Goal: Information Seeking & Learning: Understand process/instructions

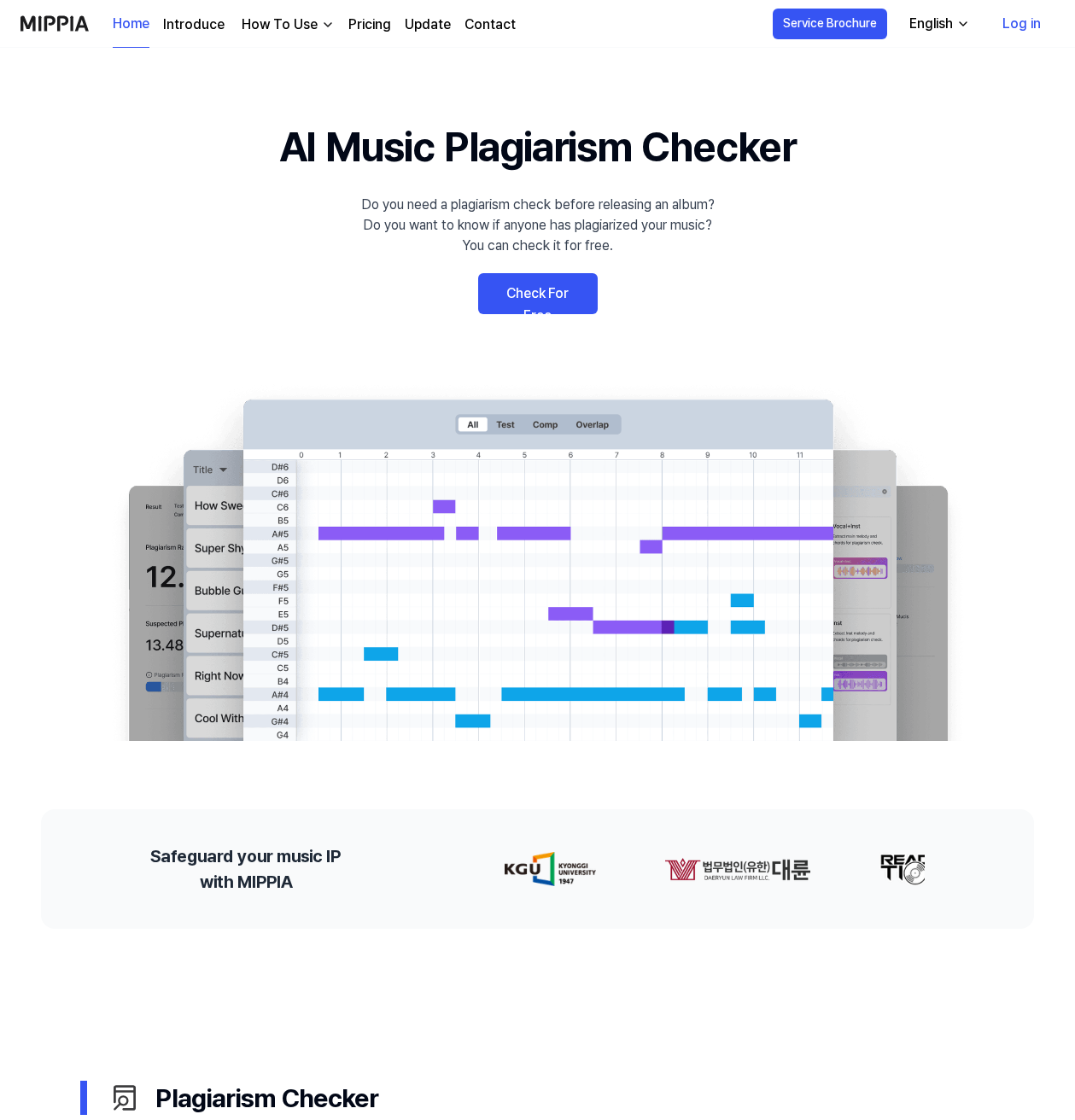
click at [356, 26] on link "Pricing" at bounding box center [370, 24] width 43 height 20
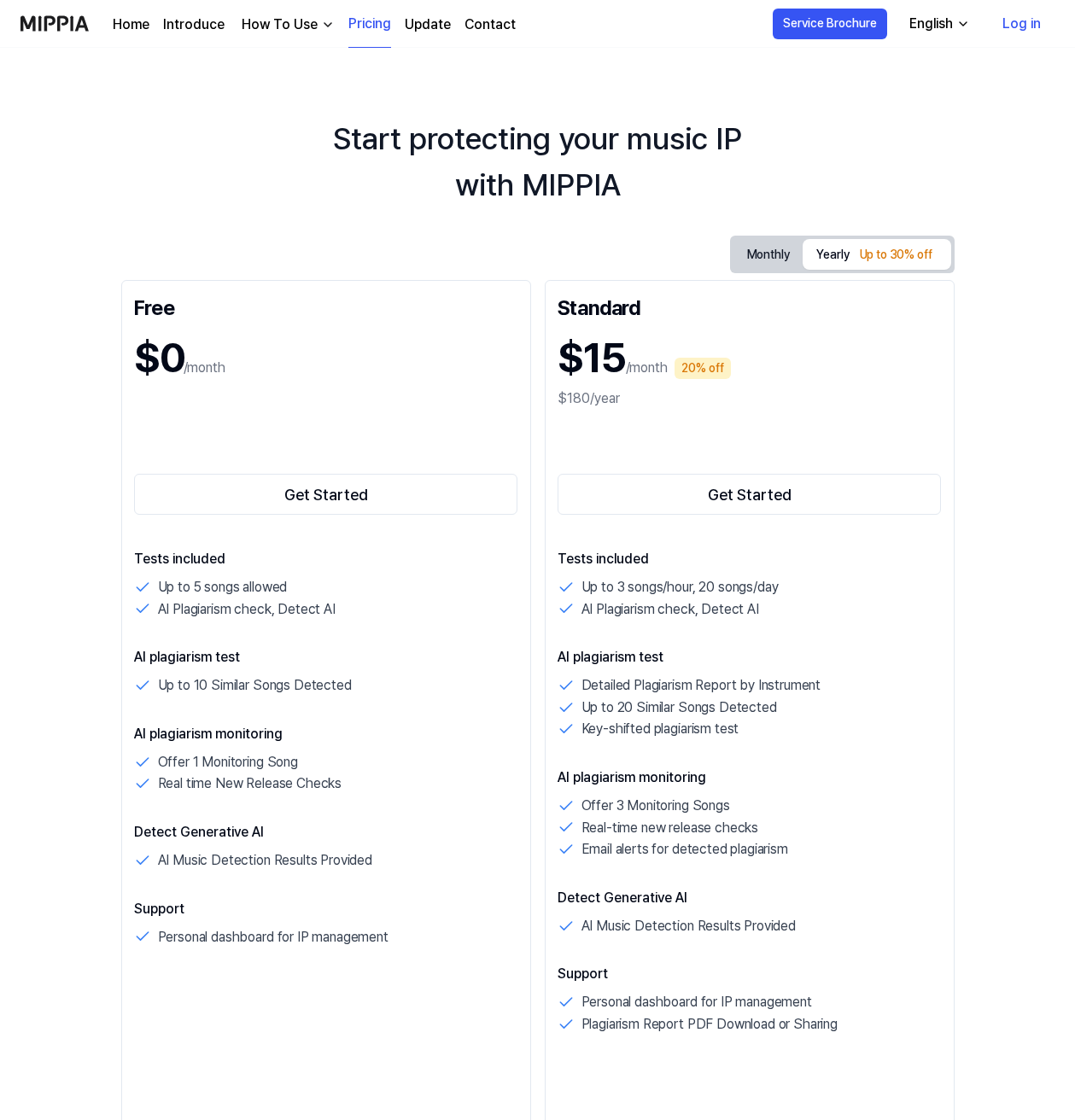
click at [213, 24] on link "Introduce" at bounding box center [193, 24] width 61 height 20
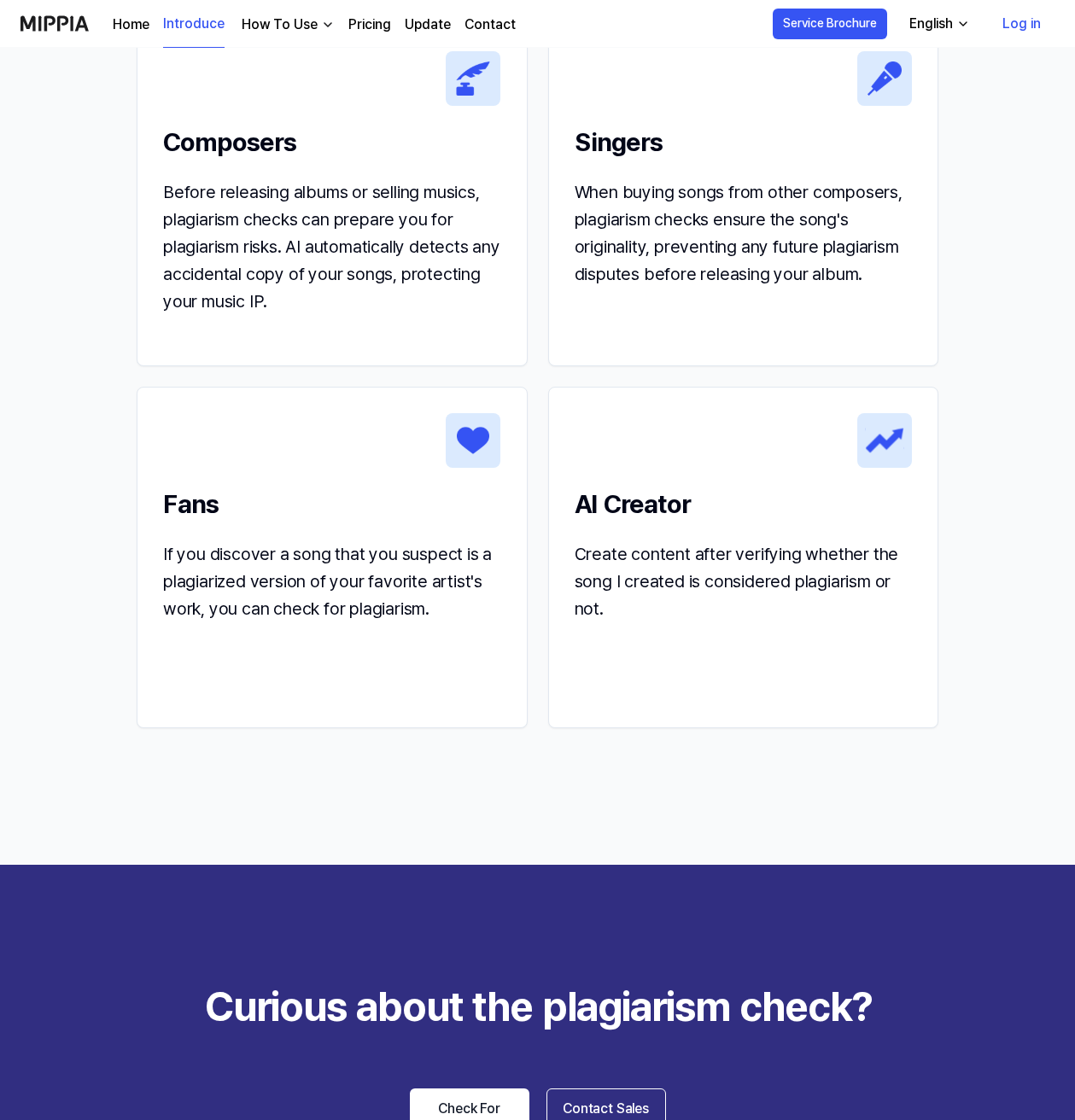
scroll to position [1901, 0]
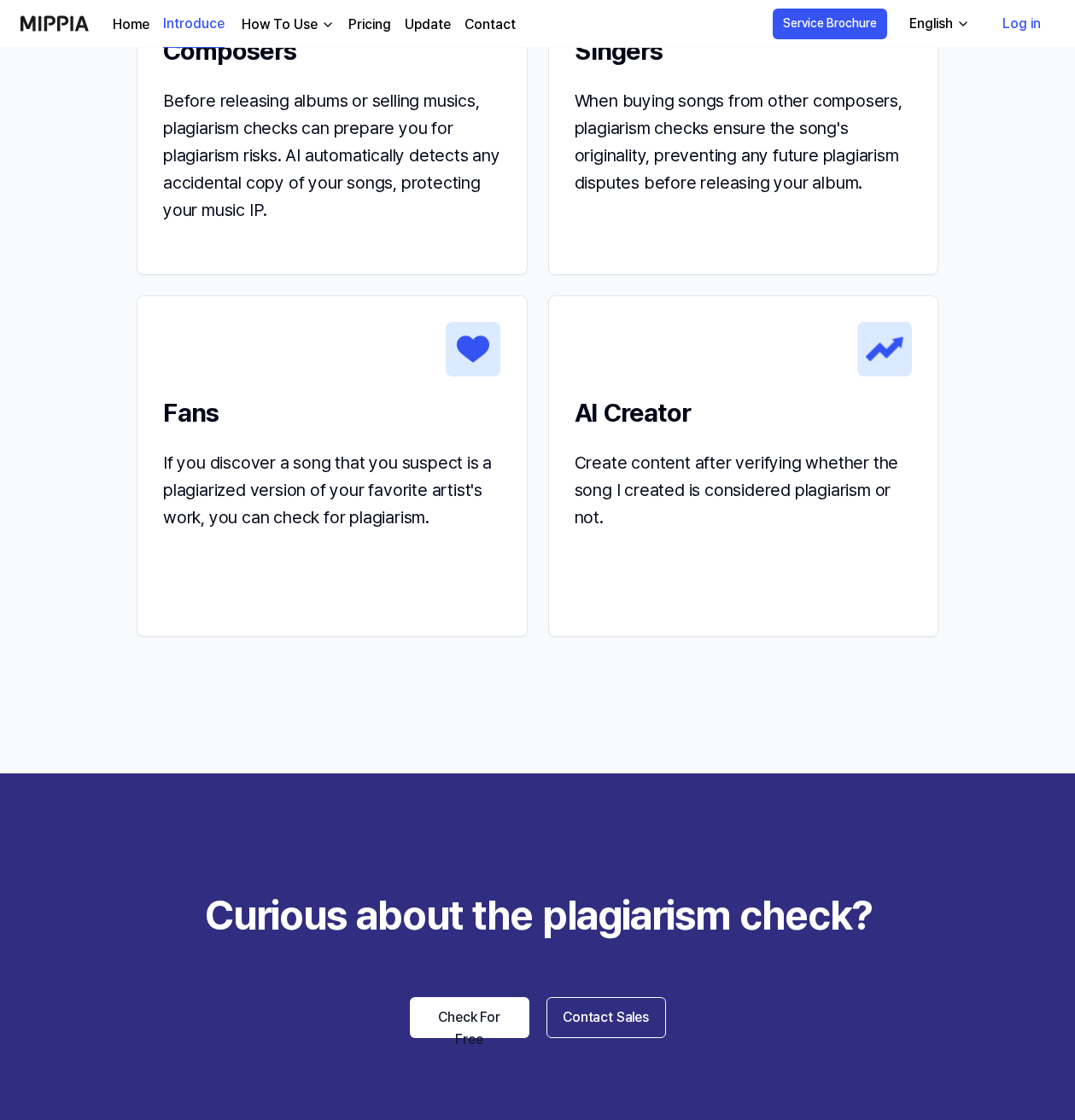
click at [283, 19] on div "How To Use" at bounding box center [279, 24] width 82 height 20
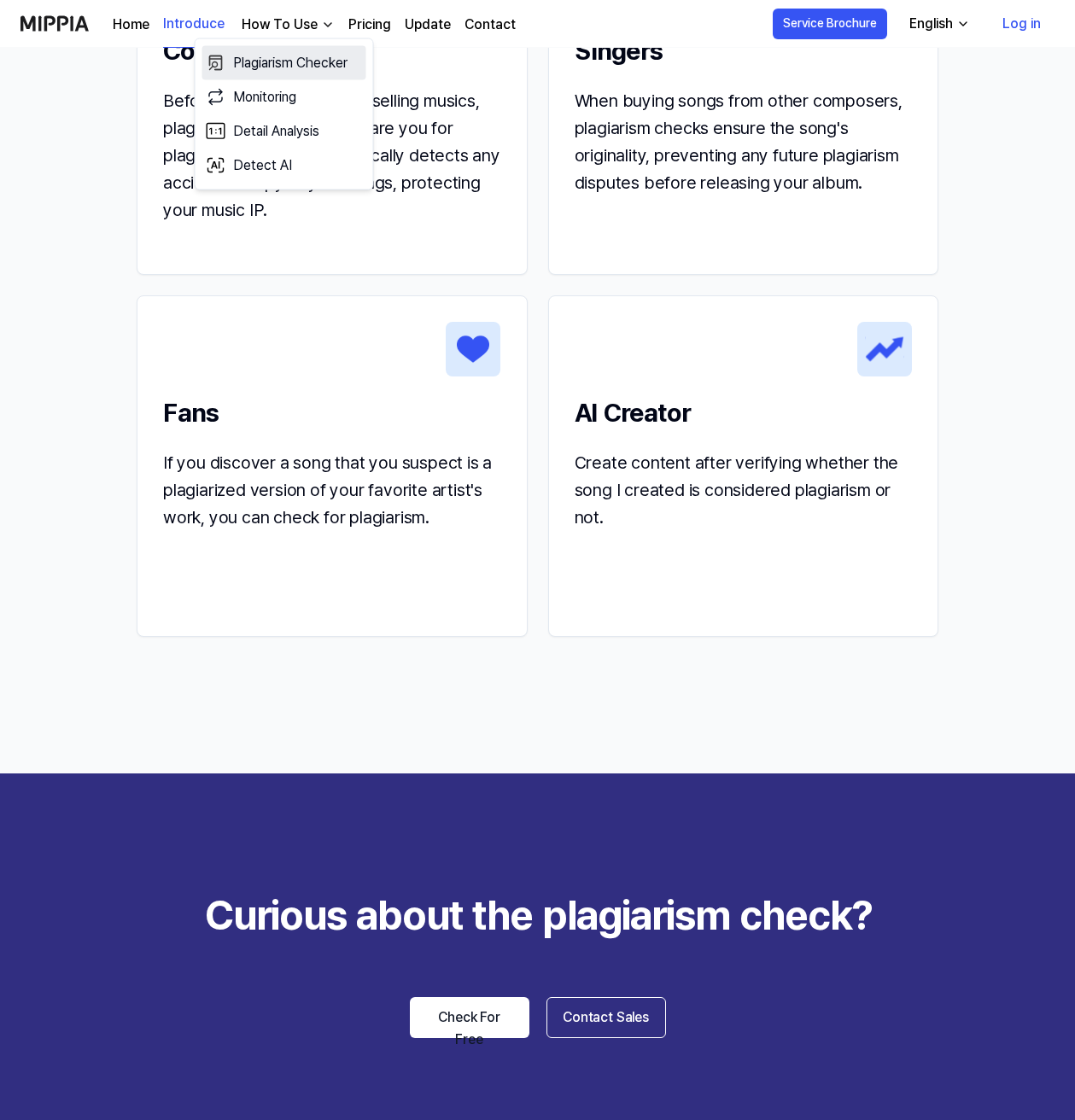
click at [283, 56] on link "Plagiarism Checker" at bounding box center [284, 63] width 164 height 34
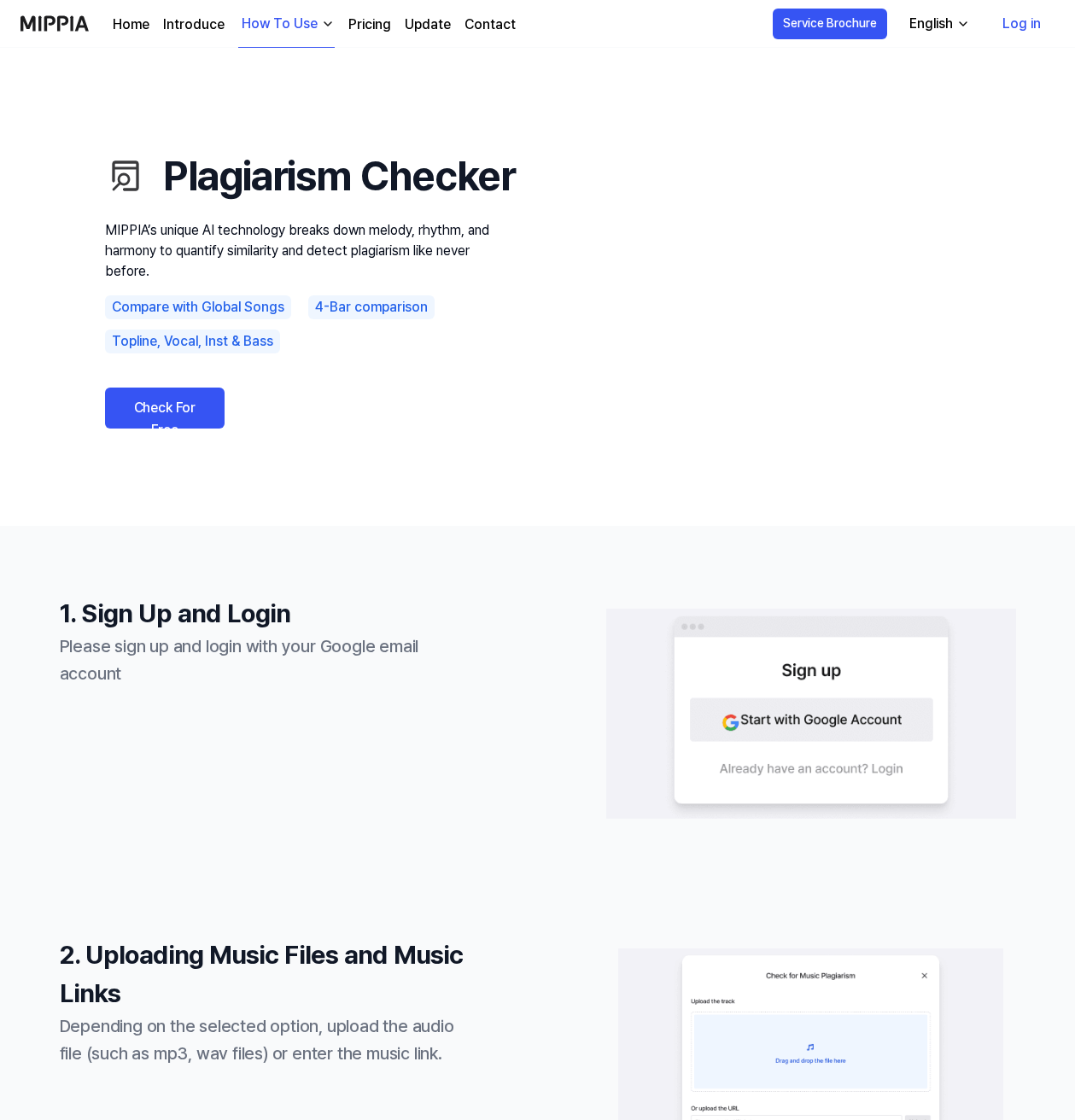
click at [299, 31] on div "How To Use" at bounding box center [279, 23] width 82 height 20
click at [288, 151] on link "Detail Analysis" at bounding box center [284, 143] width 164 height 34
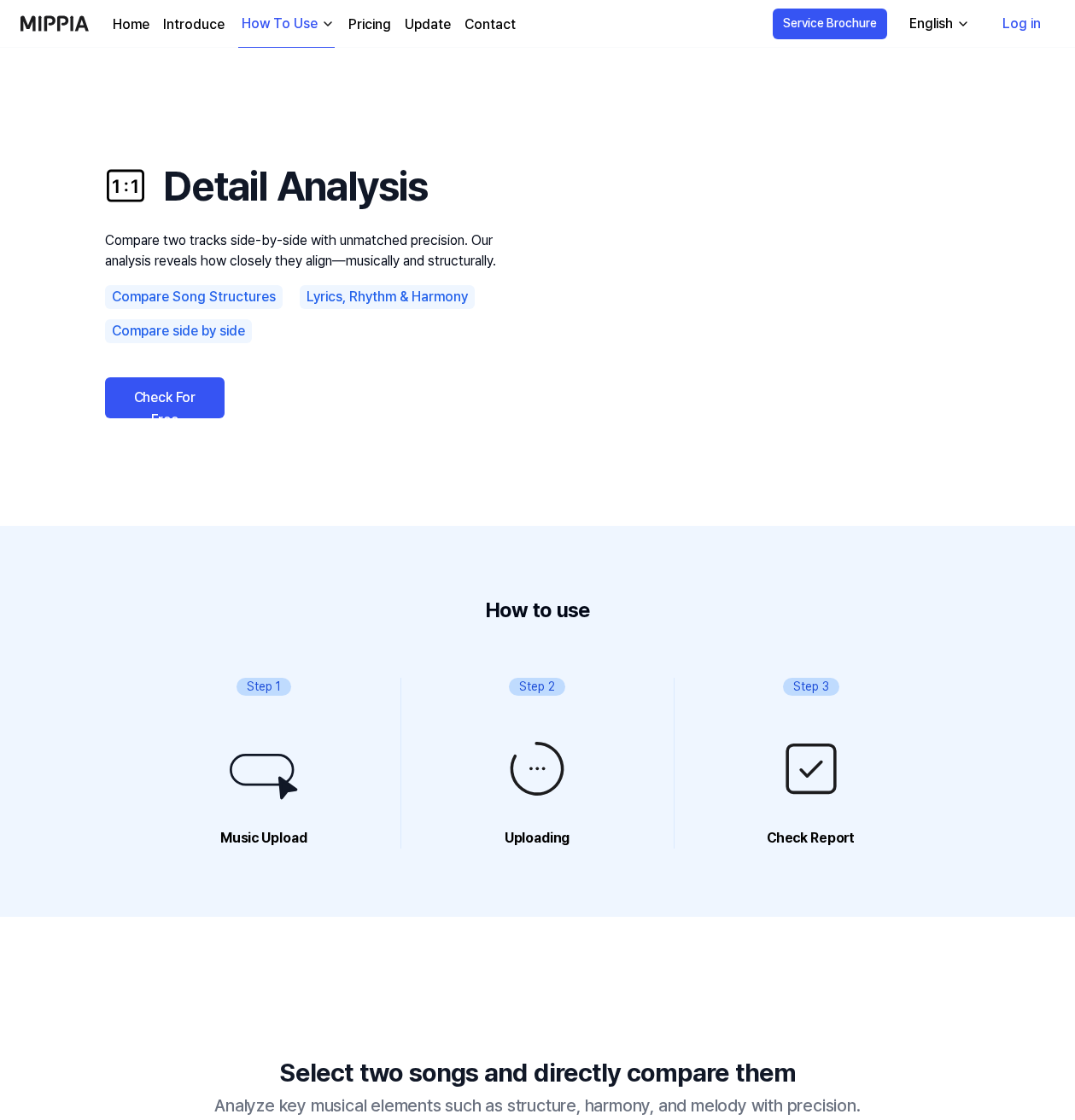
click at [273, 19] on div "How To Use" at bounding box center [279, 23] width 82 height 20
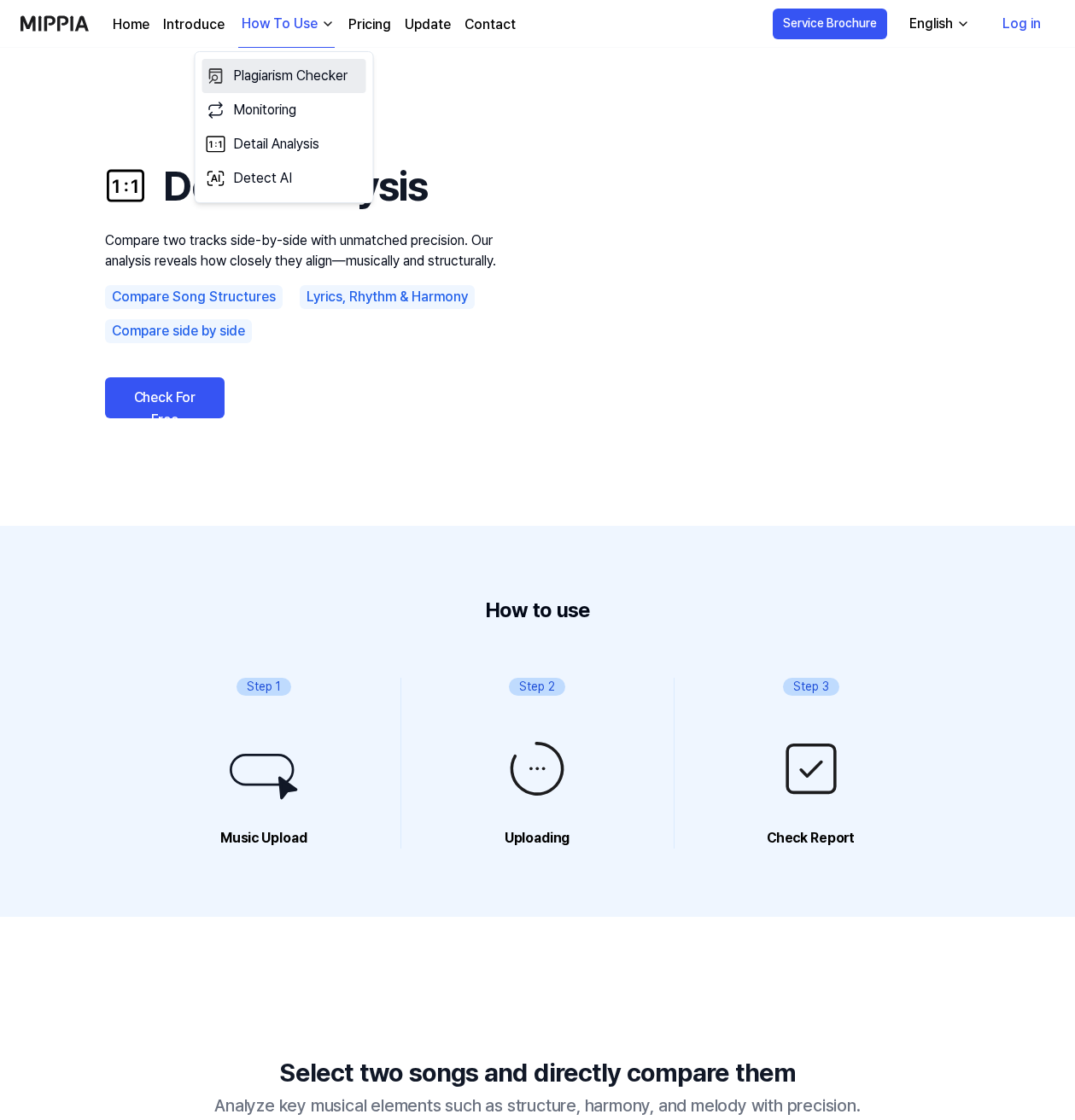
click at [276, 76] on link "Plagiarism Checker" at bounding box center [284, 76] width 164 height 34
